Goal: Task Accomplishment & Management: Use online tool/utility

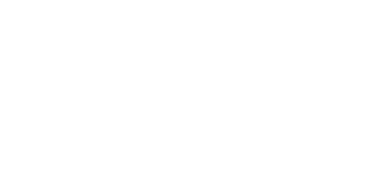
click at [322, 71] on div at bounding box center [183, 85] width 366 height 171
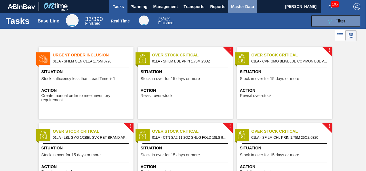
click at [240, 7] on span "Master Data" at bounding box center [242, 6] width 23 height 7
checkbox input "true"
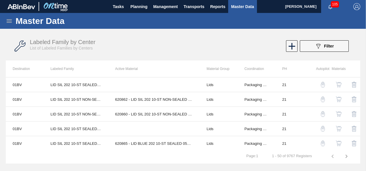
click at [13, 20] on div "Master Data" at bounding box center [183, 21] width 366 height 16
click at [321, 44] on div "089F7B8B-B2A5-4AFE-B5C0-19BA573D28AC Filter" at bounding box center [323, 46] width 19 height 7
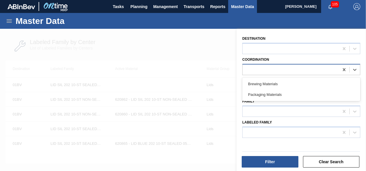
click at [293, 72] on div at bounding box center [290, 69] width 96 height 8
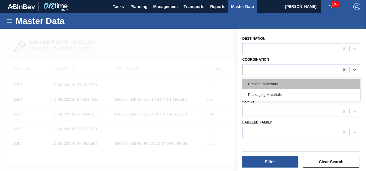
click at [283, 82] on div "Brewing Materials" at bounding box center [301, 83] width 118 height 11
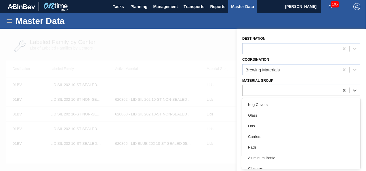
click at [284, 91] on div at bounding box center [290, 90] width 96 height 8
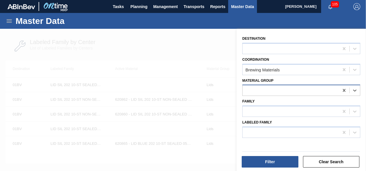
click at [284, 91] on div at bounding box center [290, 90] width 96 height 8
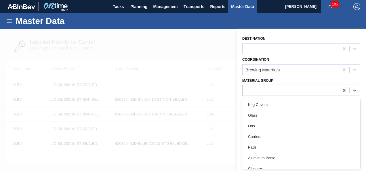
click at [284, 91] on div at bounding box center [290, 90] width 96 height 8
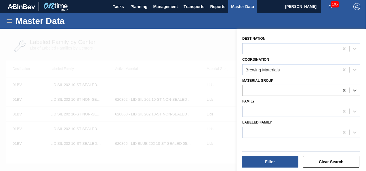
drag, startPoint x: 284, startPoint y: 91, endPoint x: 284, endPoint y: 114, distance: 23.3
click at [284, 114] on div "Destination Coordination Brewing Materials Material Group Select is focused ,ty…" at bounding box center [300, 100] width 129 height 143
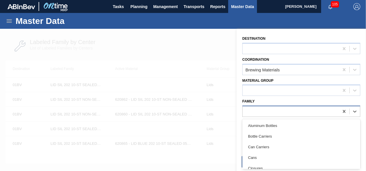
click at [284, 114] on div at bounding box center [290, 111] width 96 height 8
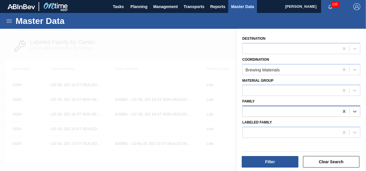
click at [284, 114] on div at bounding box center [290, 111] width 96 height 8
click at [225, 117] on div at bounding box center [183, 114] width 366 height 171
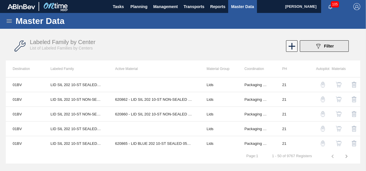
click at [312, 45] on button "089F7B8B-B2A5-4AFE-B5C0-19BA573D28AC Filter" at bounding box center [323, 45] width 49 height 11
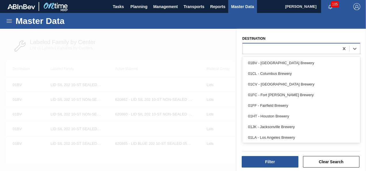
click at [258, 51] on div at bounding box center [290, 48] width 96 height 8
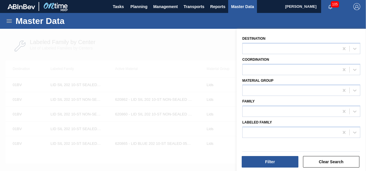
click at [239, 59] on div "Destination Coordination Material Group Family Labeled Family" at bounding box center [300, 100] width 129 height 143
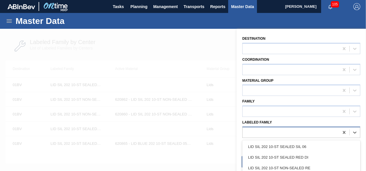
click at [266, 132] on div at bounding box center [290, 132] width 96 height 8
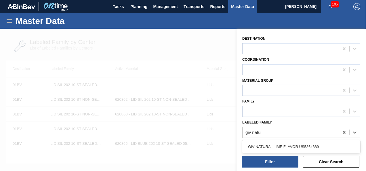
type Family "giv natur"
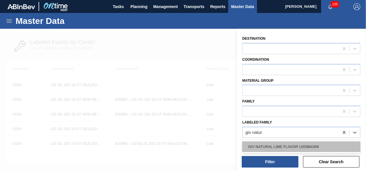
click at [268, 141] on div "GIV NATURAL LIME FLAVOR US5864389" at bounding box center [301, 146] width 118 height 11
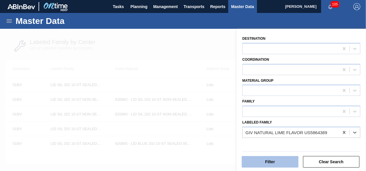
click at [274, 160] on button "Filter" at bounding box center [269, 161] width 57 height 11
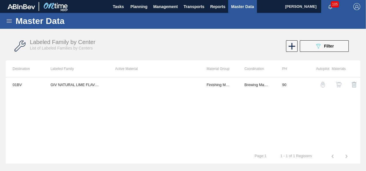
click at [271, 62] on th "Coordination" at bounding box center [256, 68] width 38 height 17
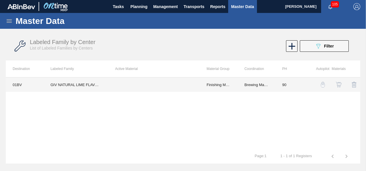
click at [78, 84] on td "GIV NATURAL LIME FLAVOR US5864389" at bounding box center [75, 84] width 65 height 14
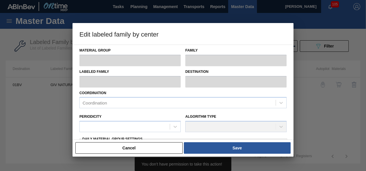
type input "Finishing Materials"
type input "Flavors"
type input "GIV NATURAL LIME FLAVOR US5864389"
type input "01BV - [GEOGRAPHIC_DATA] Brewery"
type input "90"
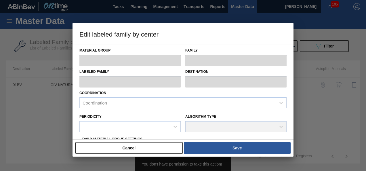
type input "0"
type input "100"
type input "0"
checkbox input "true"
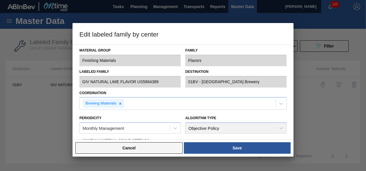
click at [145, 146] on button "Cancel" at bounding box center [128, 147] width 107 height 11
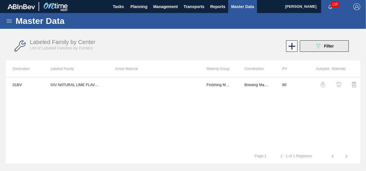
click at [335, 46] on button "089F7B8B-B2A5-4AFE-B5C0-19BA573D28AC Filter" at bounding box center [323, 45] width 49 height 11
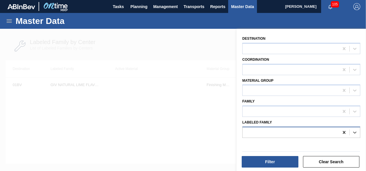
click at [344, 131] on icon at bounding box center [344, 132] width 6 height 6
type Family "dried lim"
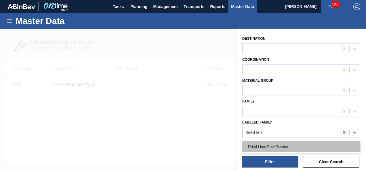
click at [318, 143] on div "Dried Lime Peel Powder" at bounding box center [301, 146] width 118 height 11
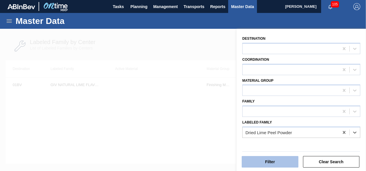
click at [279, 159] on button "Filter" at bounding box center [269, 161] width 57 height 11
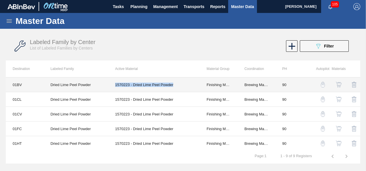
drag, startPoint x: 114, startPoint y: 84, endPoint x: 178, endPoint y: 89, distance: 64.0
click at [178, 89] on td "1570223 - Dried Lime Peel Powder" at bounding box center [153, 84] width 91 height 15
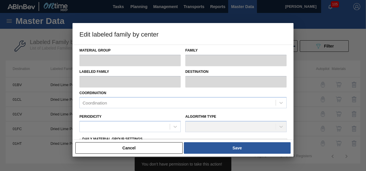
type input "Finishing Materials"
type input "Powder"
type input "Dried Lime Peel Powder"
type input "01BV - [GEOGRAPHIC_DATA] Brewery"
type input "90"
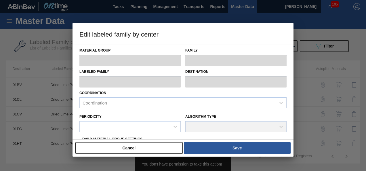
type input "4,626"
type input "7,508"
type input "0"
type input "4,626"
checkbox input "true"
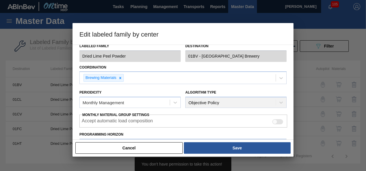
scroll to position [18, 0]
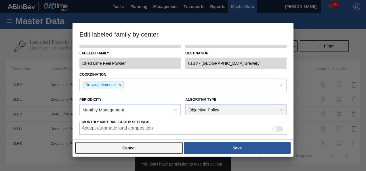
click at [160, 150] on button "Cancel" at bounding box center [128, 147] width 107 height 11
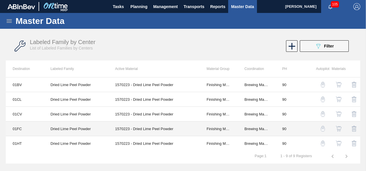
click at [174, 122] on td "1570223 - Dried Lime Peel Powder" at bounding box center [153, 128] width 91 height 15
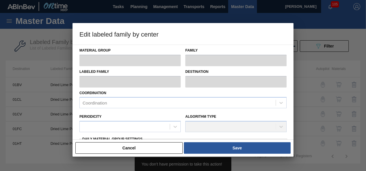
type input "Finishing Materials"
type input "Powder"
type input "Dried Lime Peel Powder"
type input "01FC - Fort [PERSON_NAME] Brewery"
type input "90"
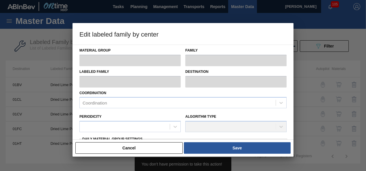
type input "847"
type input "1,582"
type input "0"
type input "847"
checkbox input "true"
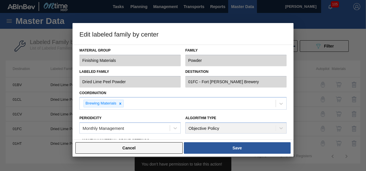
click at [141, 147] on button "Cancel" at bounding box center [128, 147] width 107 height 11
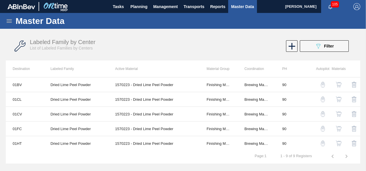
click at [7, 22] on icon at bounding box center [9, 20] width 5 height 3
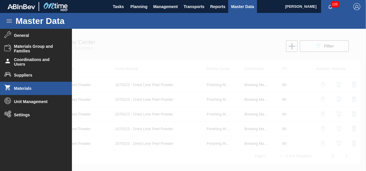
click at [56, 89] on span "Materials" at bounding box center [37, 88] width 47 height 5
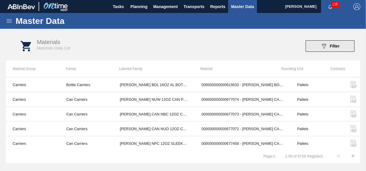
click at [320, 46] on icon "089F7B8B-B2A5-4AFE-B5C0-19BA573D28AC" at bounding box center [323, 46] width 7 height 7
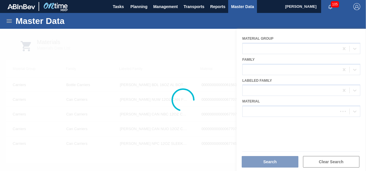
click at [283, 108] on div at bounding box center [183, 100] width 366 height 142
click at [279, 112] on div at bounding box center [183, 100] width 366 height 142
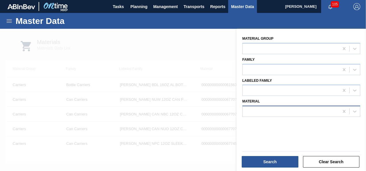
click at [279, 111] on div at bounding box center [290, 111] width 96 height 8
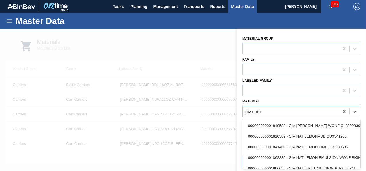
type input "giv [PERSON_NAME]"
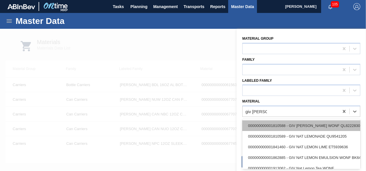
click at [329, 128] on div "000000000001810588 - GIV [PERSON_NAME] WONF QL8222830" at bounding box center [301, 125] width 118 height 11
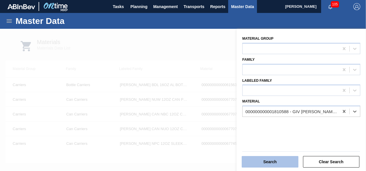
click at [274, 164] on button "Search" at bounding box center [269, 161] width 57 height 11
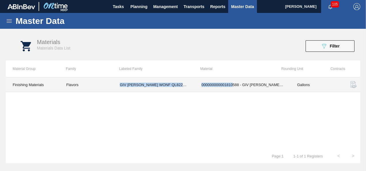
drag, startPoint x: 117, startPoint y: 83, endPoint x: 232, endPoint y: 90, distance: 115.1
click at [232, 90] on tr "Finishing Materials Flavors GIV NAT LEMONADE WONF QL8222830 000000000001810588 …" at bounding box center [183, 84] width 354 height 15
drag, startPoint x: 232, startPoint y: 90, endPoint x: 192, endPoint y: 101, distance: 41.8
click at [192, 101] on div "Finishing Materials Flavors GIV NAT LEMONADE WONF QL8222830 000000000001810588 …" at bounding box center [183, 113] width 354 height 72
click at [173, 86] on td "GIV [PERSON_NAME] WONF QL8222830" at bounding box center [154, 84] width 82 height 15
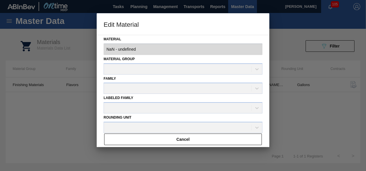
type input "1810588 - 000000000001810588 - GIV [PERSON_NAME] WONF QL8222830"
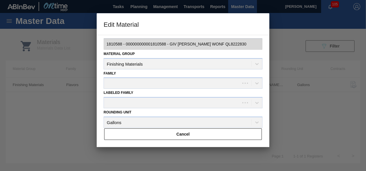
scroll to position [5, 0]
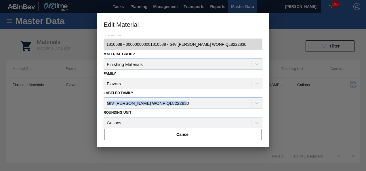
drag, startPoint x: 105, startPoint y: 100, endPoint x: 194, endPoint y: 102, distance: 89.1
click at [194, 102] on div "Labeled Family GIV [PERSON_NAME] WONF QL8222830" at bounding box center [182, 99] width 159 height 20
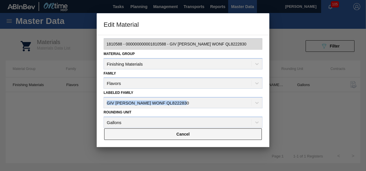
click at [182, 129] on button "Cancel" at bounding box center [182, 133] width 157 height 11
